Goal: Obtain resource: Download file/media

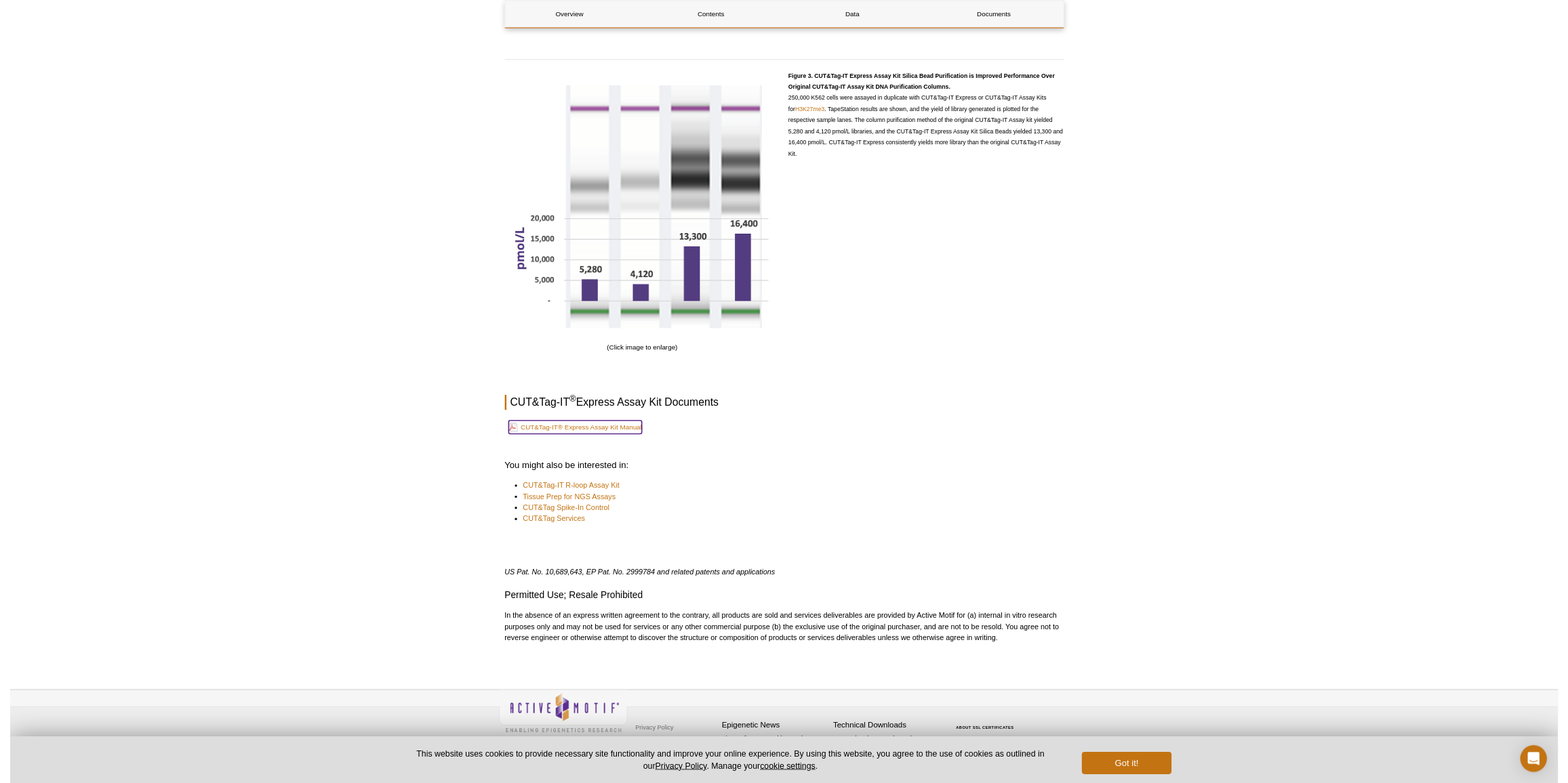
scroll to position [2814, 0]
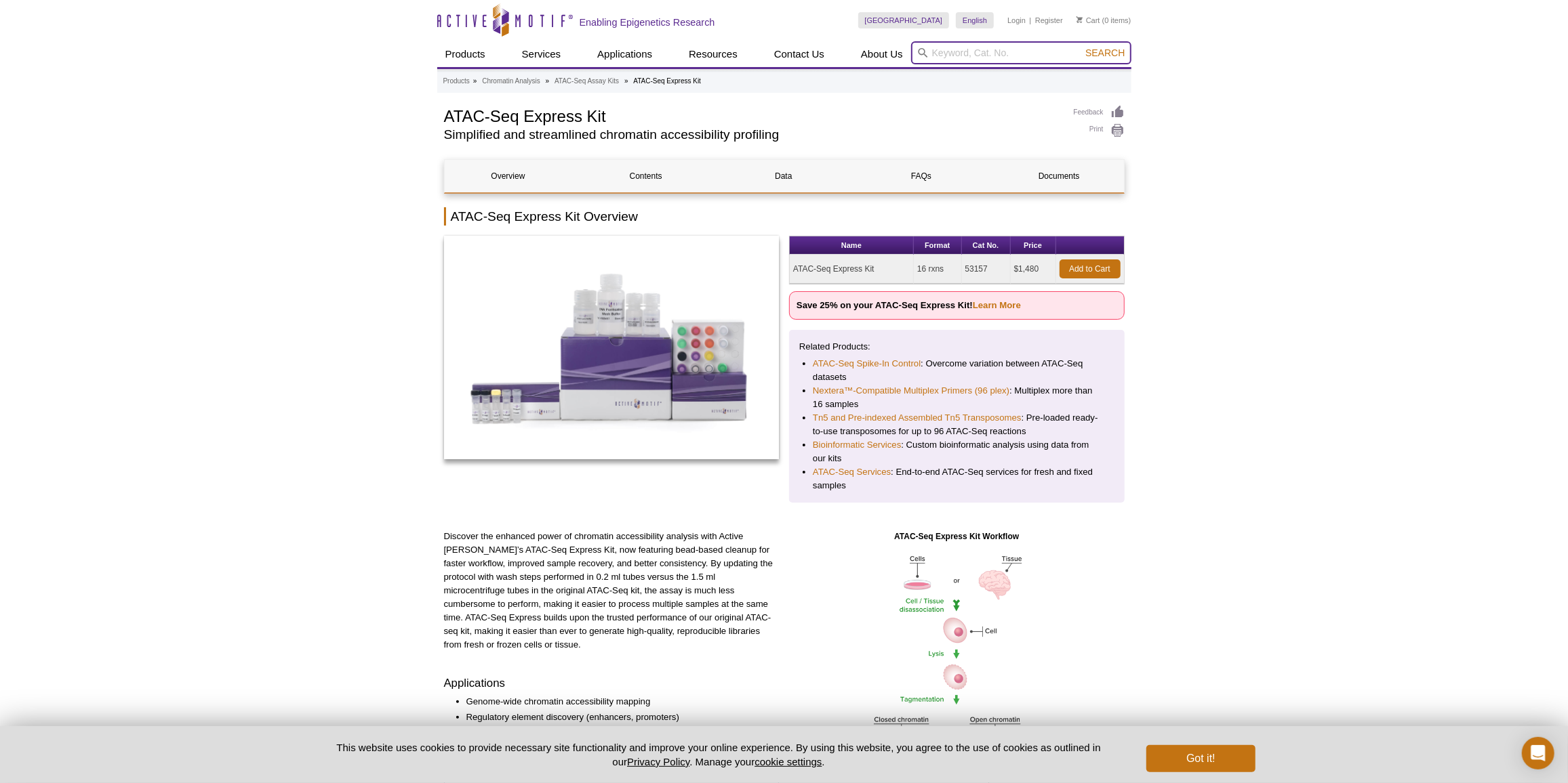
click at [975, 61] on input "search" at bounding box center [1021, 53] width 221 height 23
paste input "55010"
type input "55010"
click at [1081, 47] on button "Search" at bounding box center [1105, 53] width 48 height 12
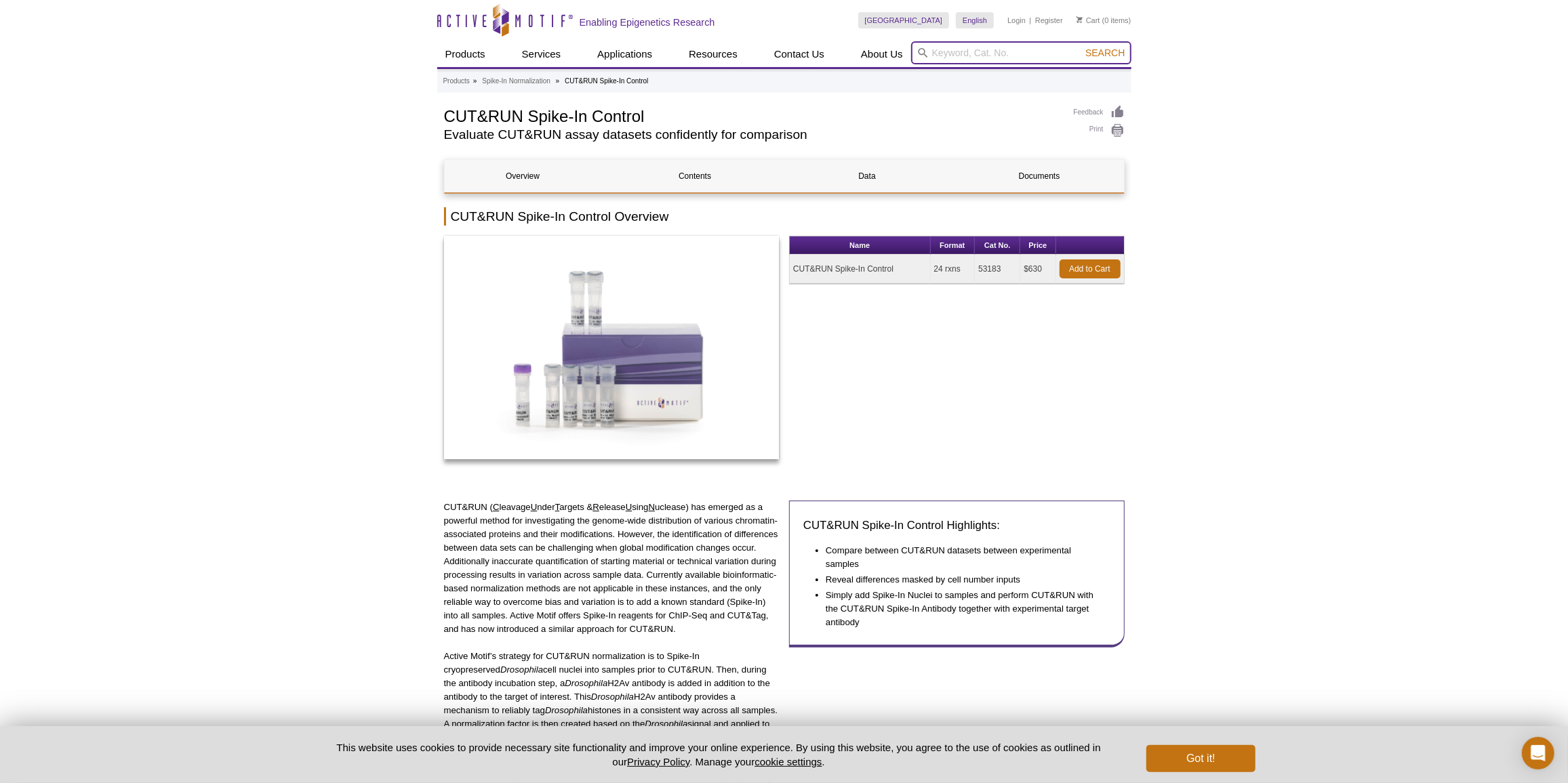
click at [985, 52] on input "search" at bounding box center [1021, 53] width 221 height 23
paste input "55023"
click at [1081, 47] on button "Search" at bounding box center [1105, 53] width 48 height 12
click at [974, 78] on li "55023 - 5hmC Profiling Kit" at bounding box center [966, 74] width 108 height 19
type input "55023 - 5hmC Profiling Kit"
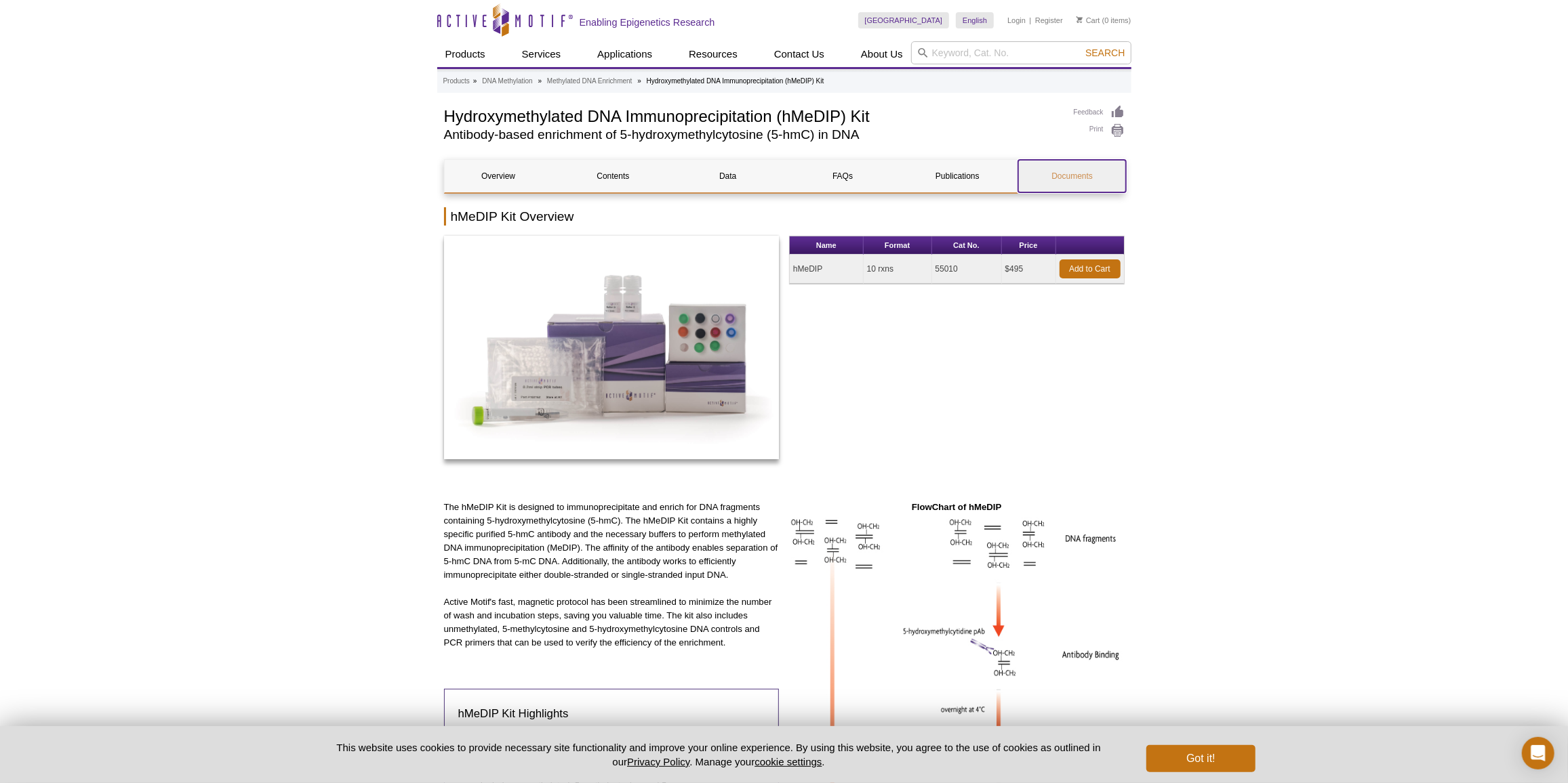
click at [1064, 183] on link "Documents" at bounding box center [1072, 176] width 107 height 32
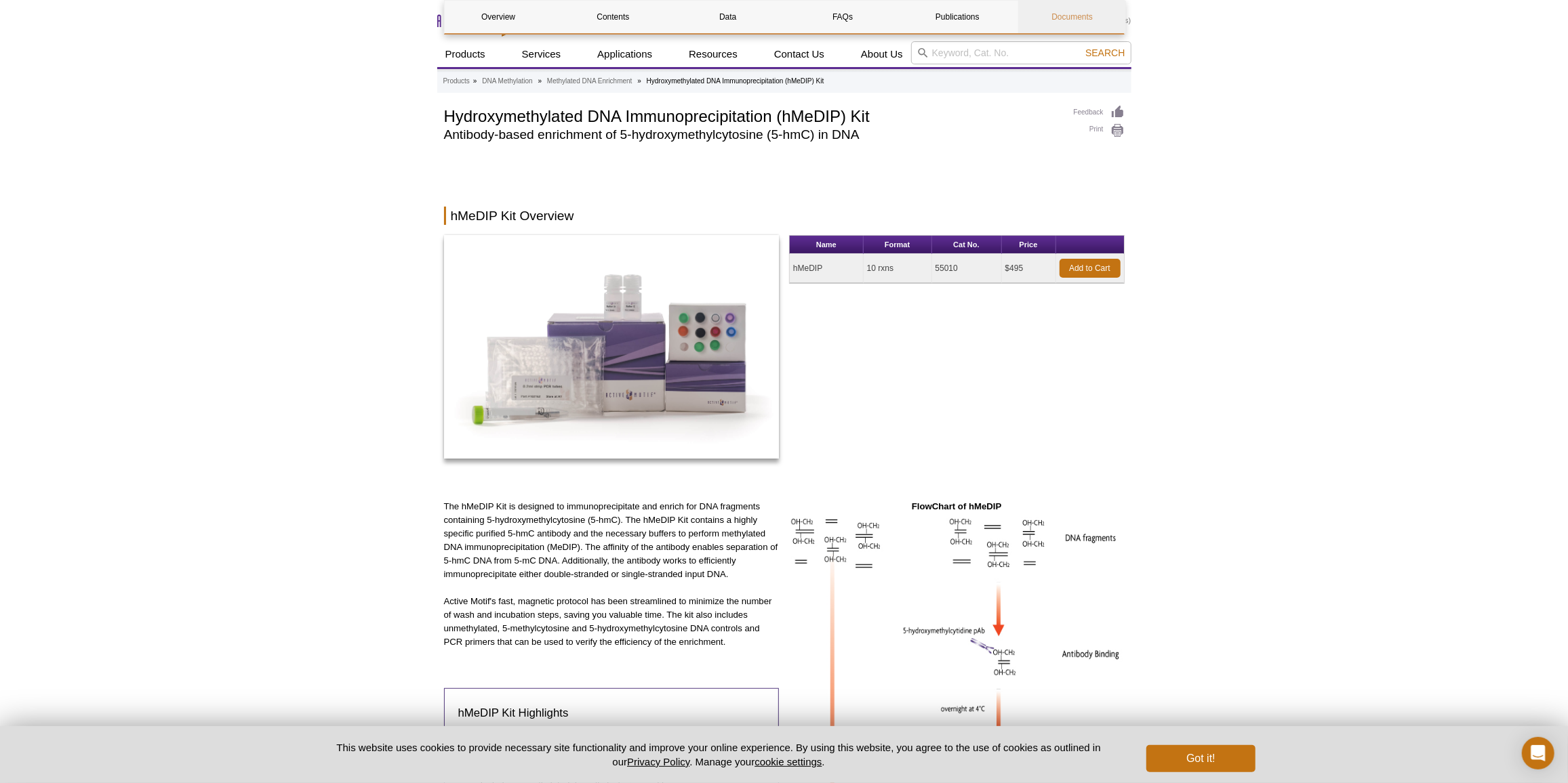
scroll to position [2316, 0]
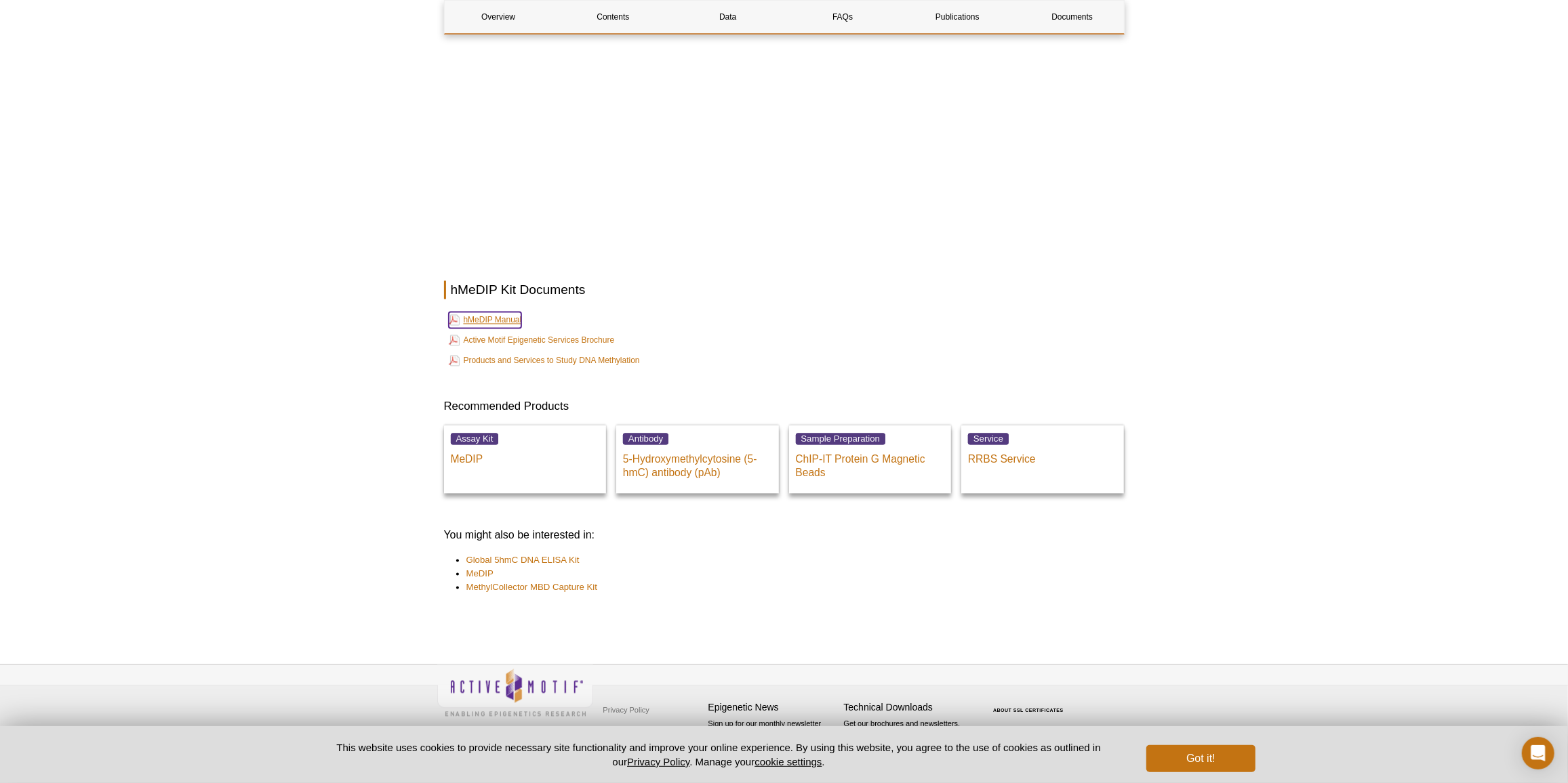
click at [478, 318] on link "hMeDIP Manual" at bounding box center [485, 321] width 74 height 16
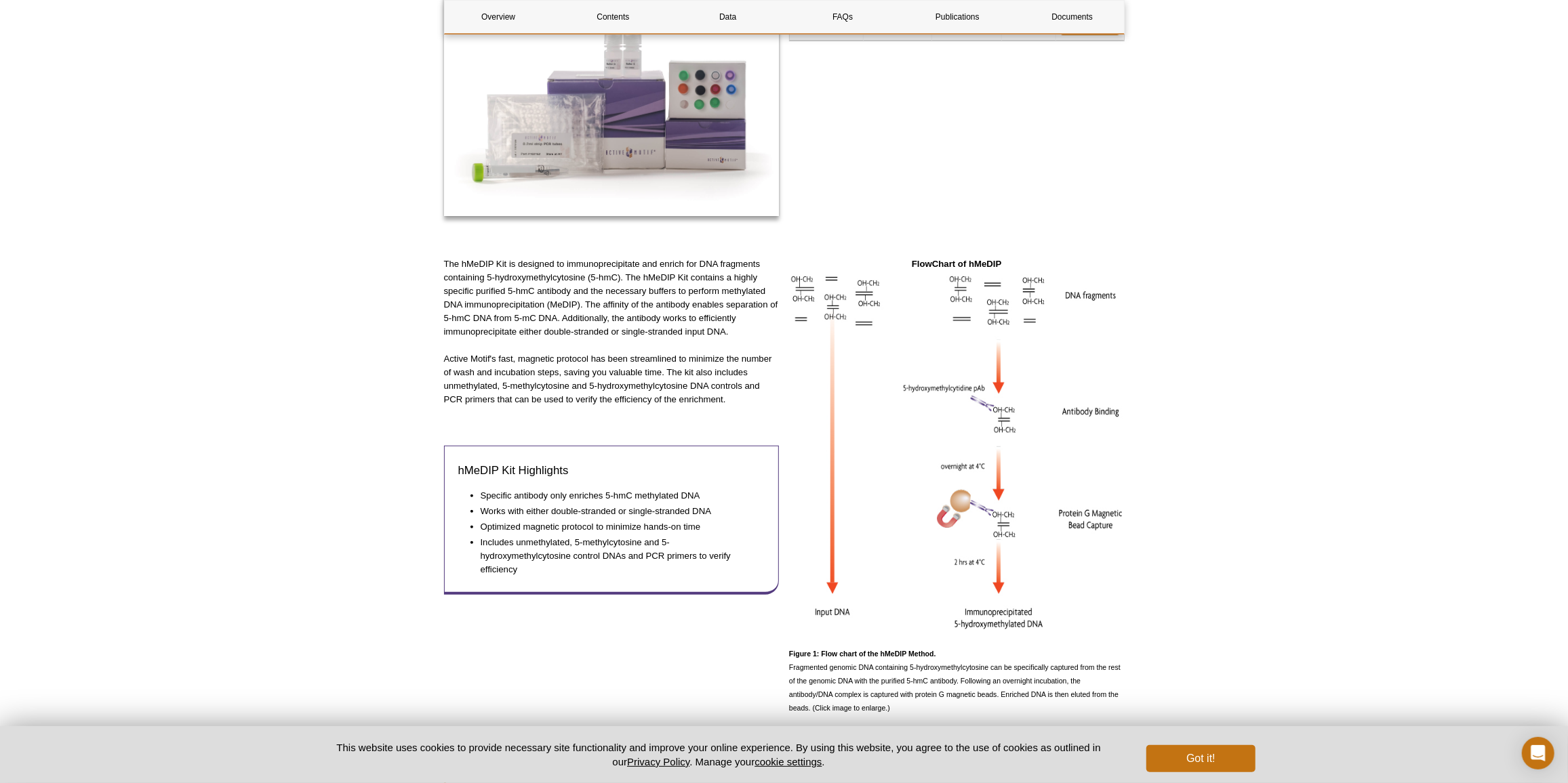
scroll to position [0, 0]
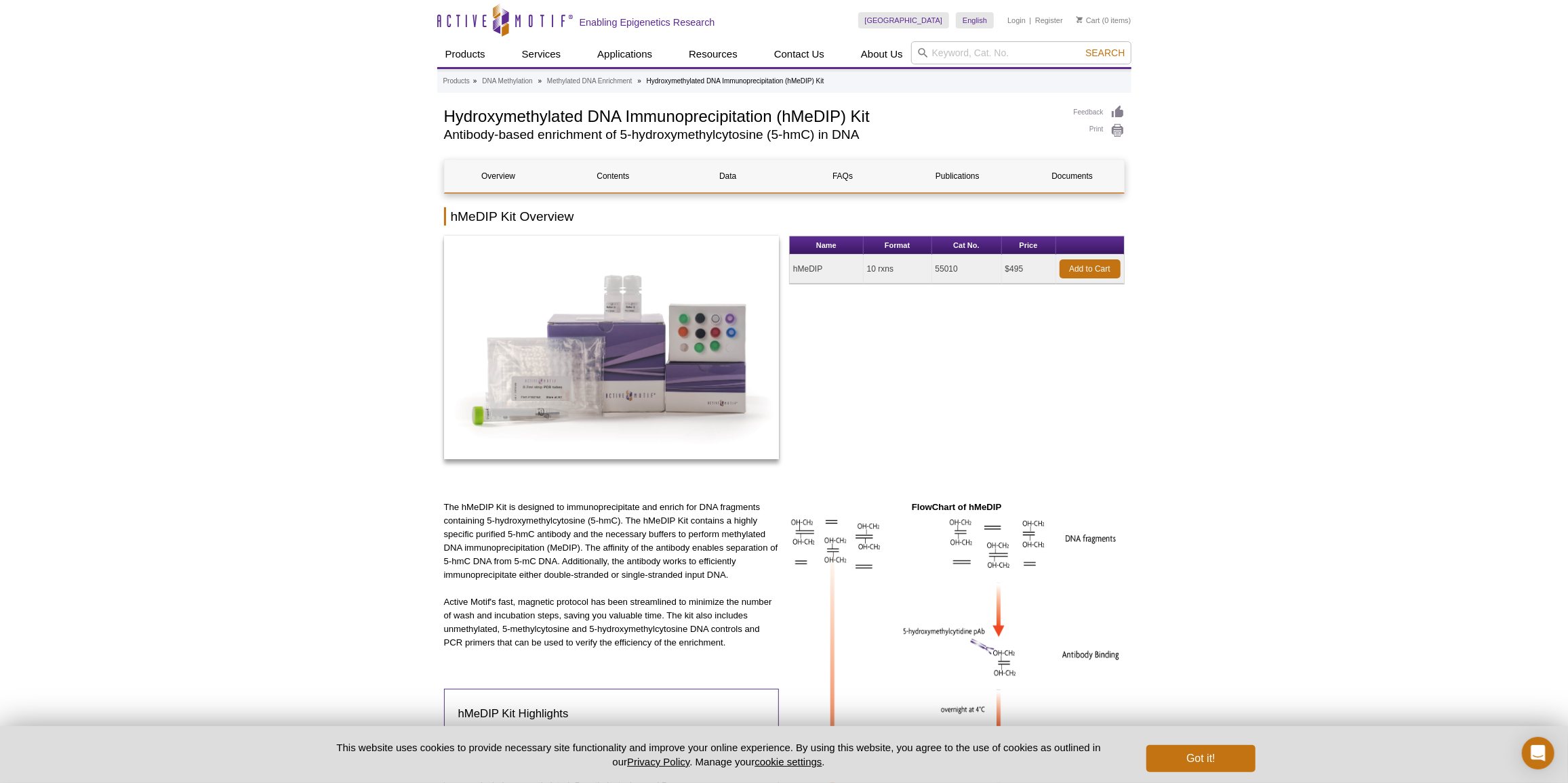
click at [955, 263] on td "55010" at bounding box center [967, 269] width 70 height 29
click at [951, 268] on td "55010" at bounding box center [967, 269] width 70 height 29
copy td "55010"
drag, startPoint x: 359, startPoint y: 425, endPoint x: 483, endPoint y: 435, distance: 124.4
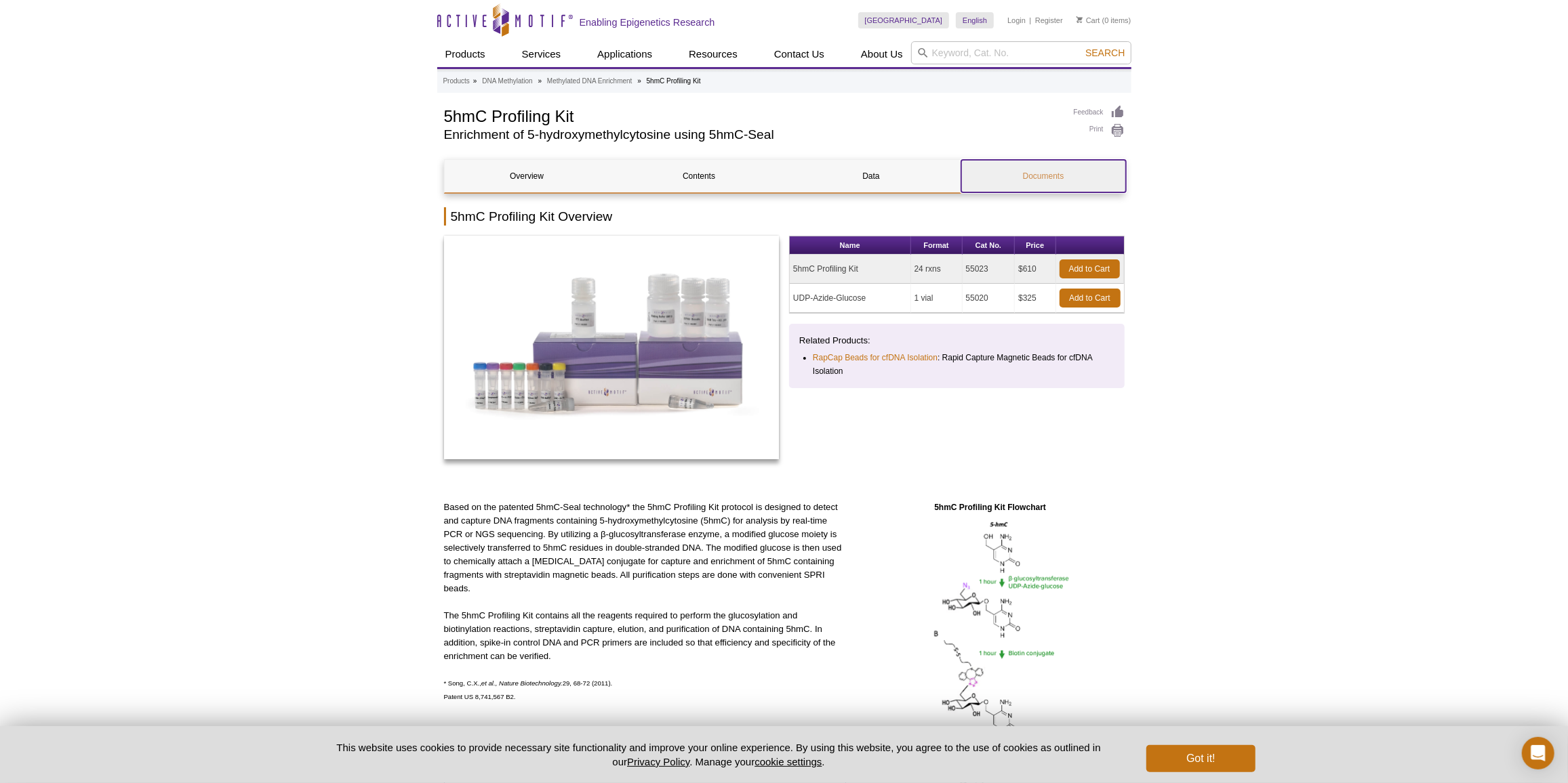
click at [1081, 166] on link "Documents" at bounding box center [1043, 176] width 165 height 32
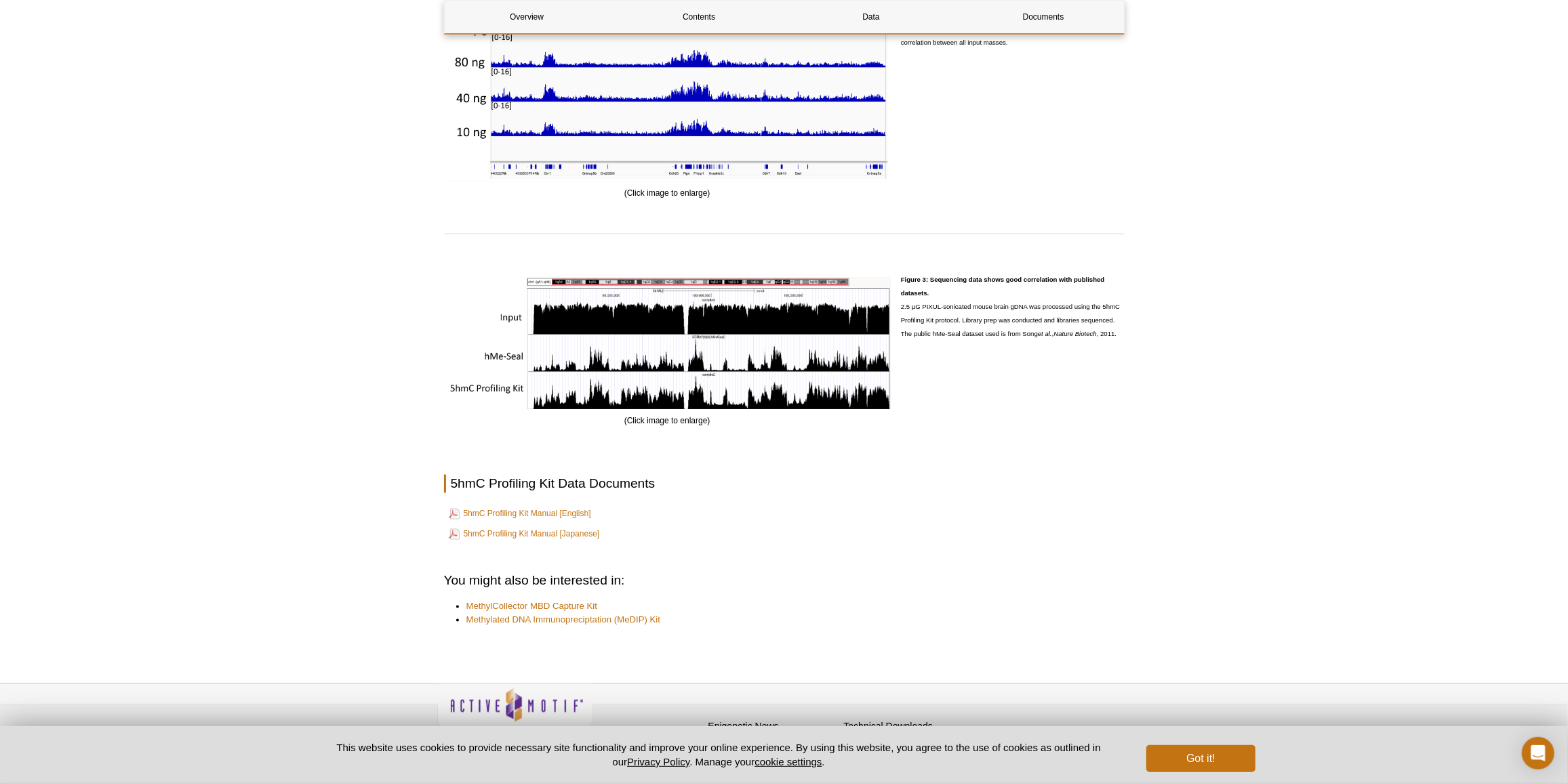
scroll to position [1901, 0]
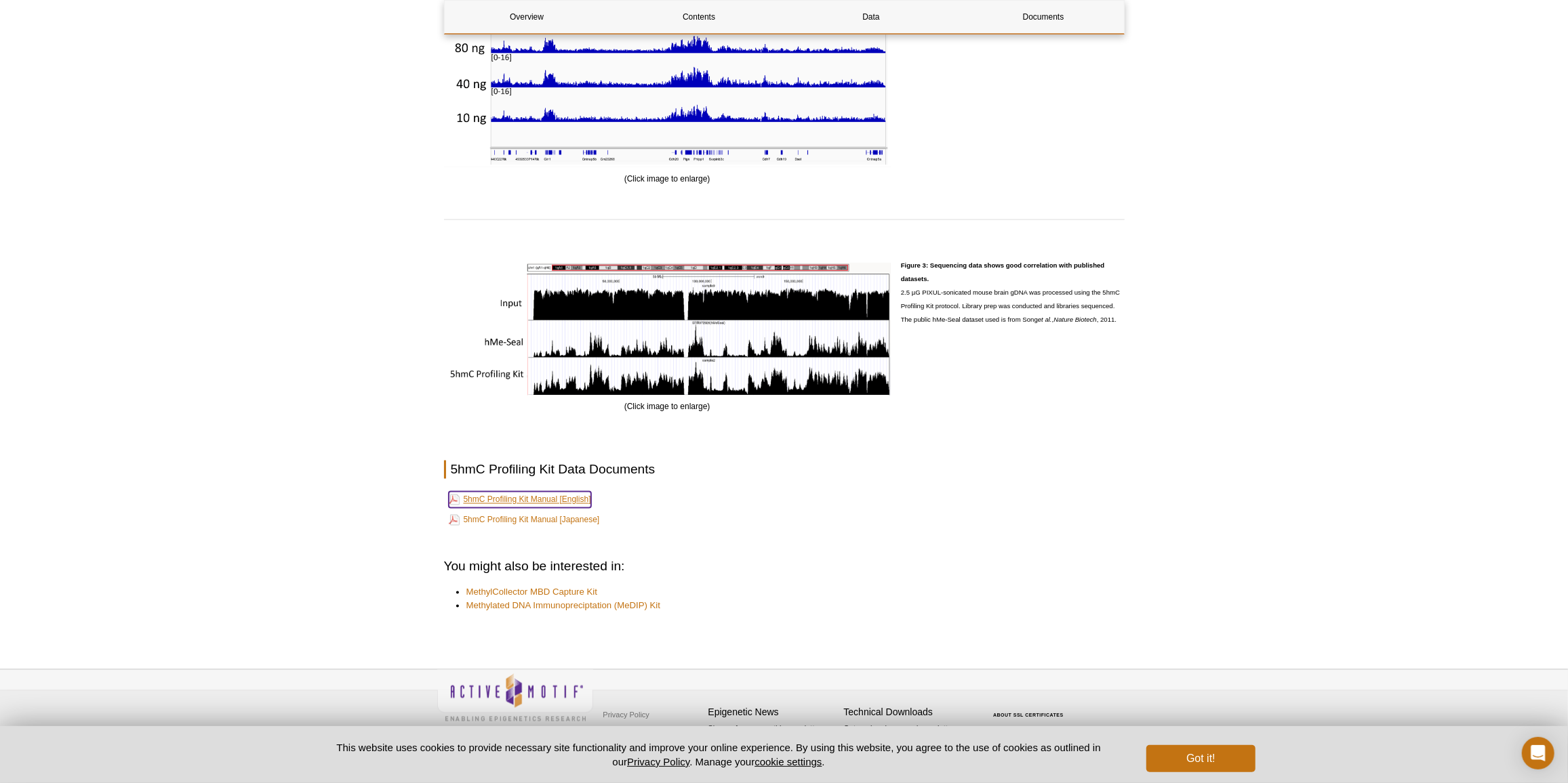
click at [550, 498] on link "5hmC Profiling Kit Manual [English]" at bounding box center [520, 500] width 142 height 16
